Goal: Task Accomplishment & Management: Manage account settings

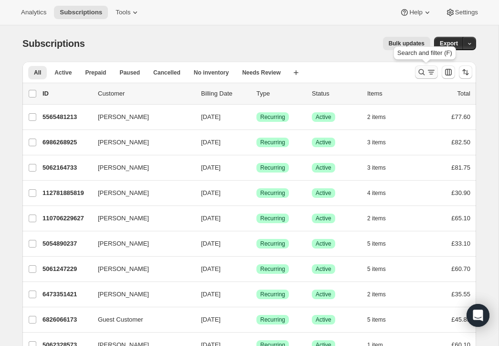
click at [421, 68] on icon "Search and filter results" at bounding box center [422, 72] width 10 height 10
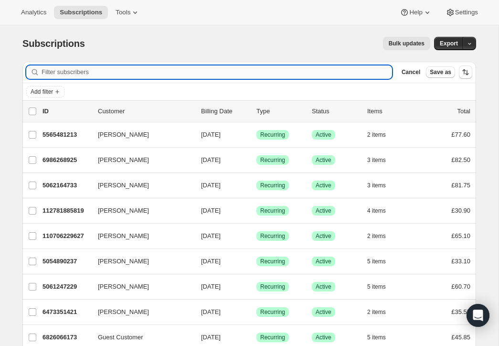
click at [115, 71] on input "Filter subscribers" at bounding box center [217, 71] width 350 height 13
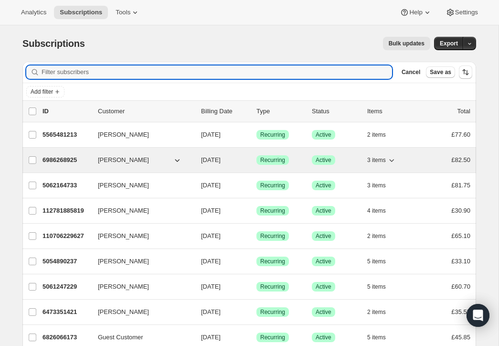
type input "hortontracey81@"
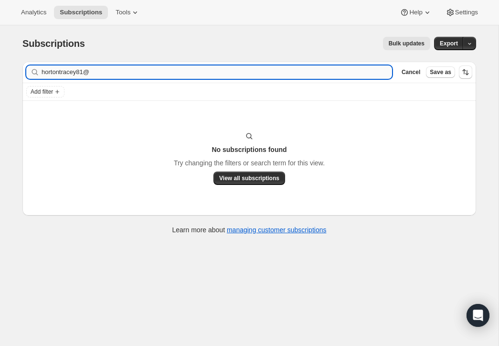
drag, startPoint x: 79, startPoint y: 72, endPoint x: 96, endPoint y: 72, distance: 17.2
click at [96, 72] on input "hortontracey81@" at bounding box center [217, 71] width 350 height 13
drag, startPoint x: 93, startPoint y: 73, endPoint x: 17, endPoint y: 72, distance: 75.9
click at [17, 72] on div "Filter subscribers hortontracey81@ Clear Cancel Save as Add filter No subscript…" at bounding box center [245, 149] width 461 height 190
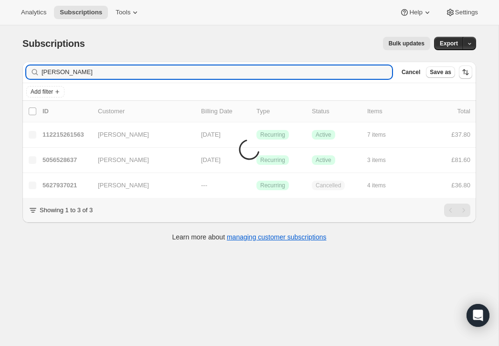
type input "[PERSON_NAME]"
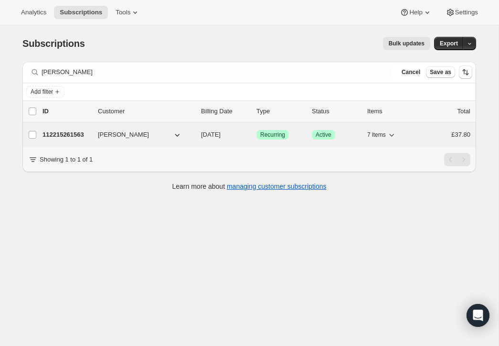
click at [107, 133] on span "[PERSON_NAME]" at bounding box center [123, 135] width 51 height 10
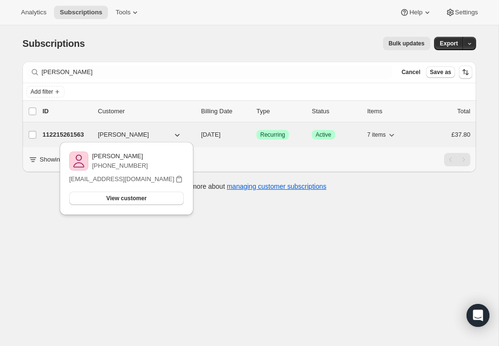
click at [87, 133] on p "112215261563" at bounding box center [66, 135] width 48 height 10
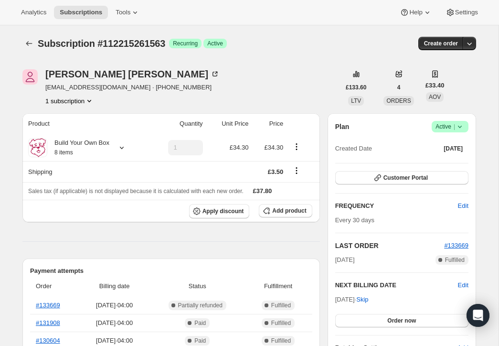
click at [447, 124] on span "Active |" at bounding box center [449, 127] width 29 height 10
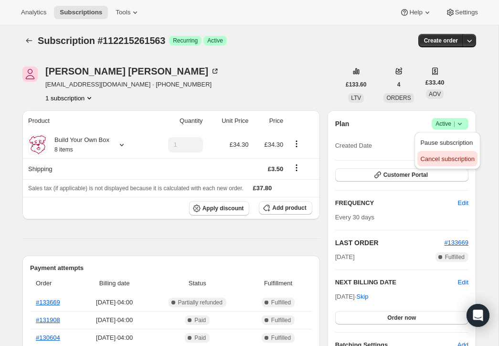
scroll to position [5, 0]
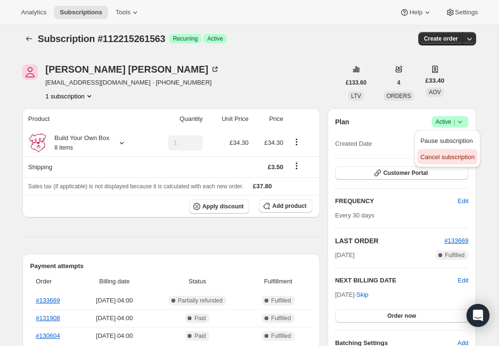
click at [446, 159] on span "Cancel subscription" at bounding box center [447, 156] width 54 height 7
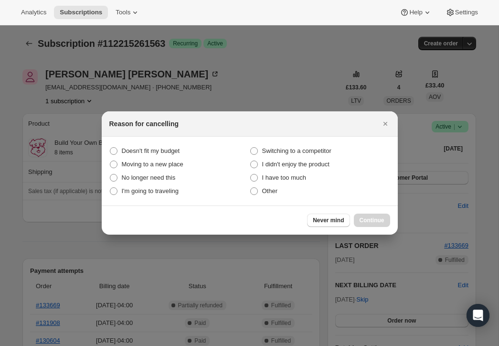
scroll to position [3, 0]
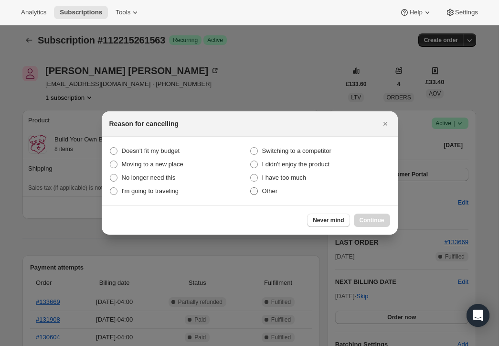
drag, startPoint x: 253, startPoint y: 191, endPoint x: 262, endPoint y: 193, distance: 9.3
click at [255, 192] on span ":rcp:" at bounding box center [254, 191] width 8 height 8
click at [251, 188] on input "Other" at bounding box center [250, 187] width 0 height 0
radio input "true"
click at [386, 216] on button "Continue" at bounding box center [372, 219] width 36 height 13
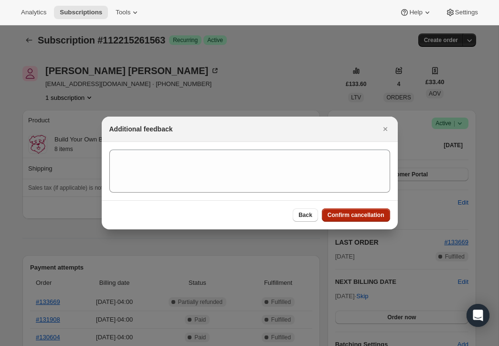
click at [368, 217] on span "Confirm cancellation" at bounding box center [355, 215] width 57 height 8
